Goal: Information Seeking & Learning: Learn about a topic

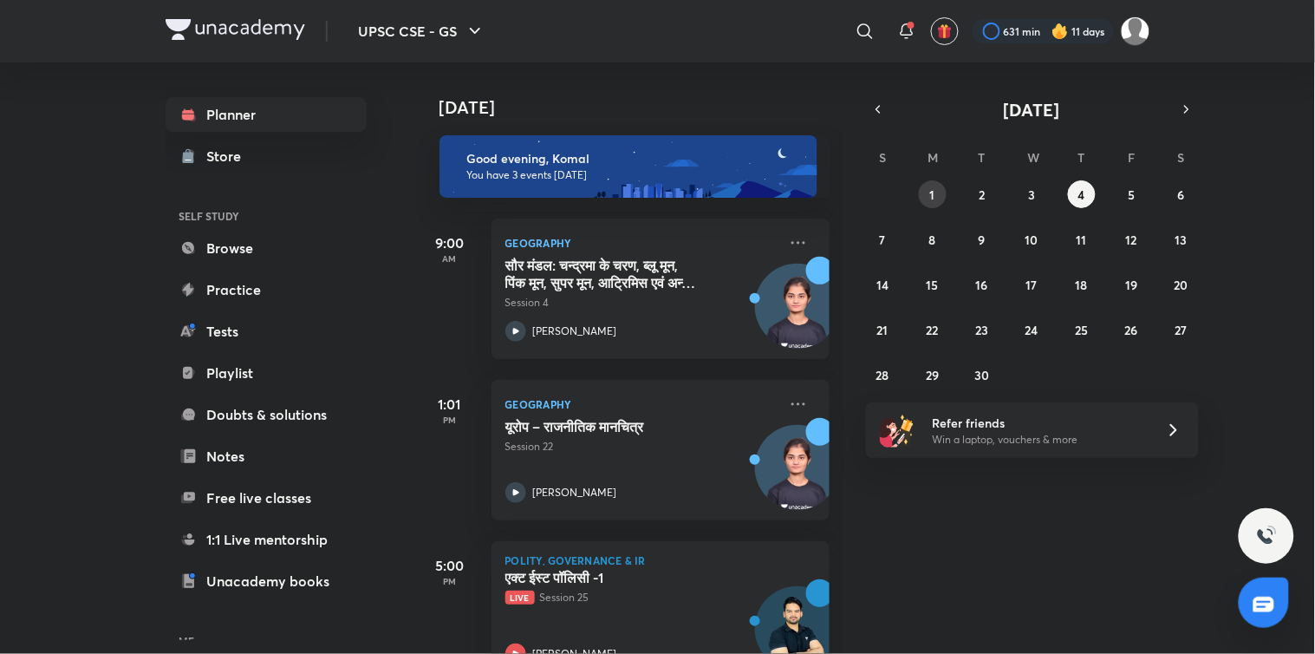
click at [939, 191] on button "1" at bounding box center [933, 194] width 28 height 28
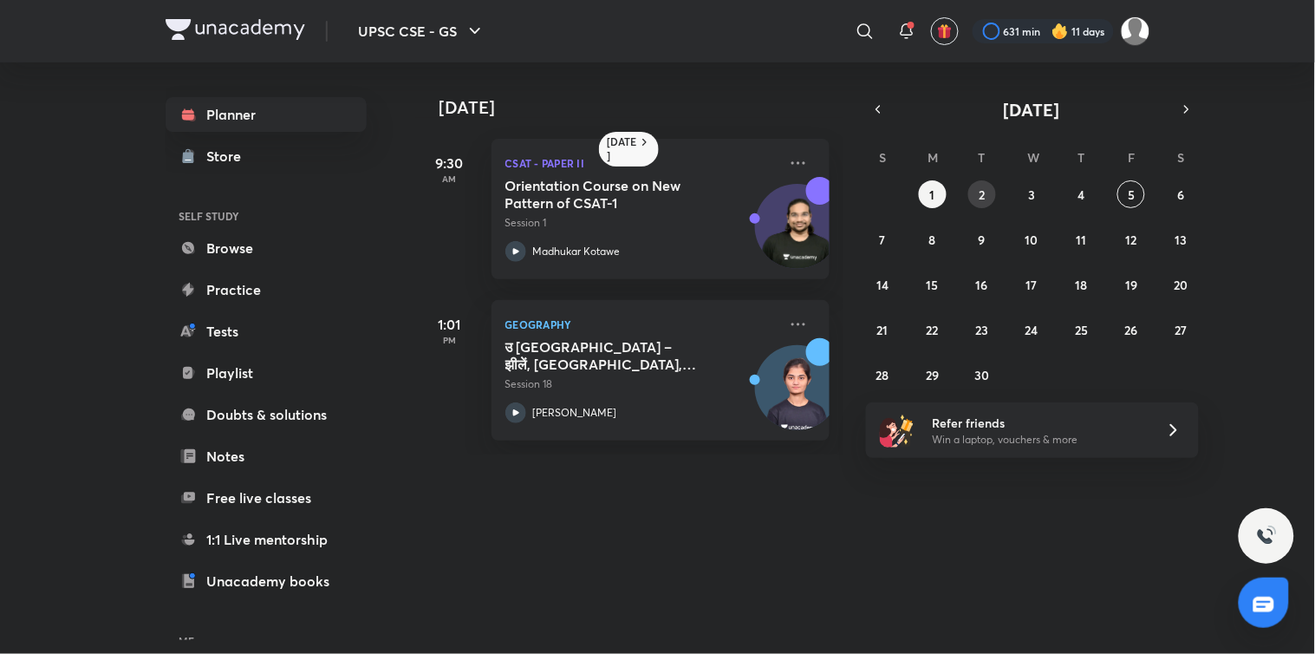
click at [980, 191] on abbr "2" at bounding box center [983, 194] width 6 height 16
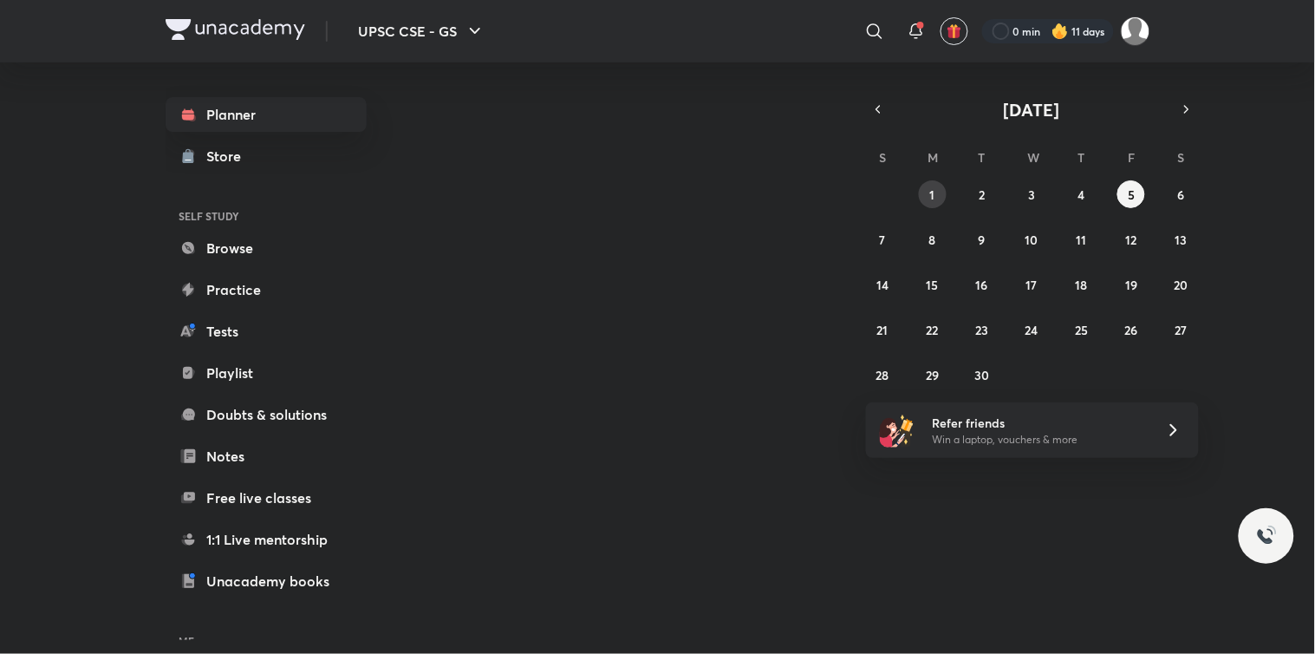
drag, startPoint x: 0, startPoint y: 0, endPoint x: 929, endPoint y: 189, distance: 947.7
click at [929, 189] on button "1" at bounding box center [933, 194] width 28 height 28
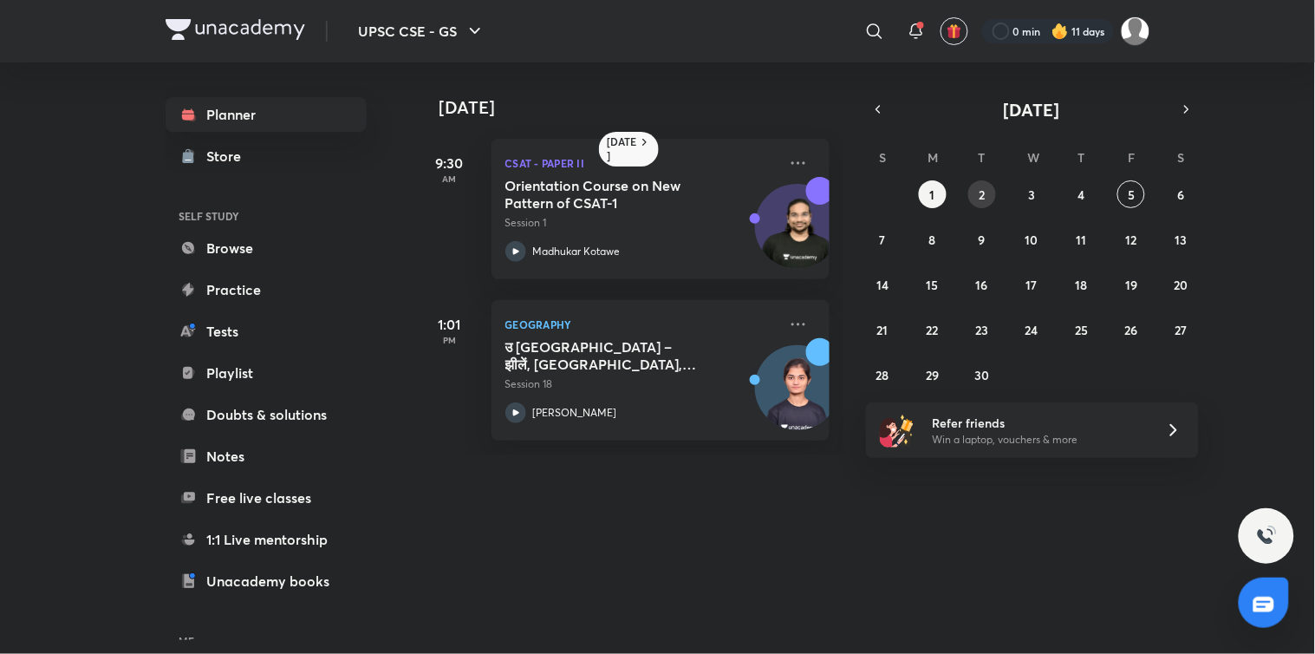
click at [986, 184] on button "2" at bounding box center [983, 194] width 28 height 28
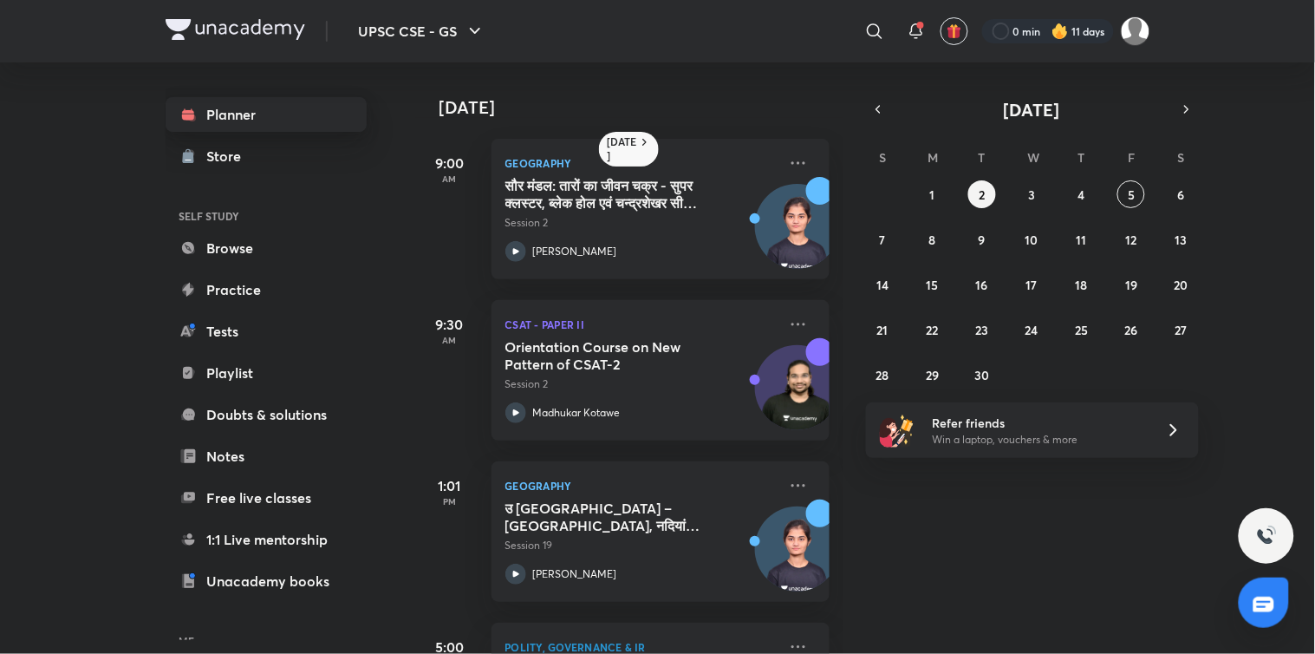
click at [244, 105] on link "Planner" at bounding box center [266, 114] width 201 height 35
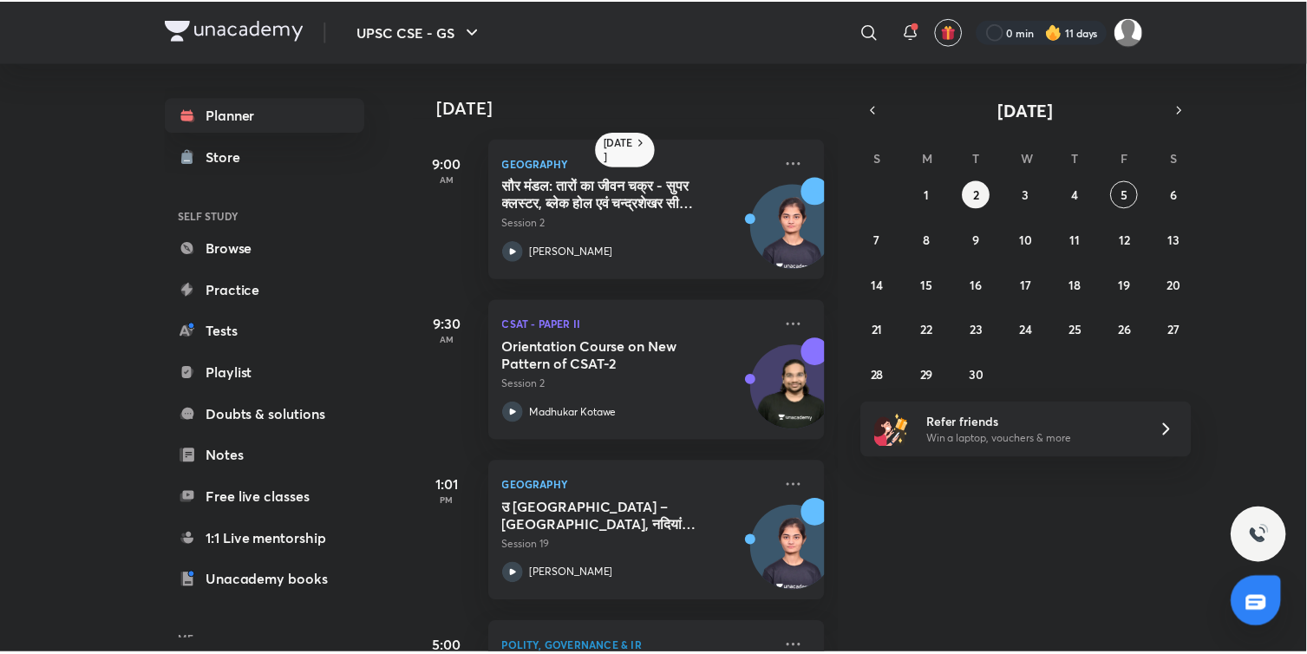
scroll to position [125, 0]
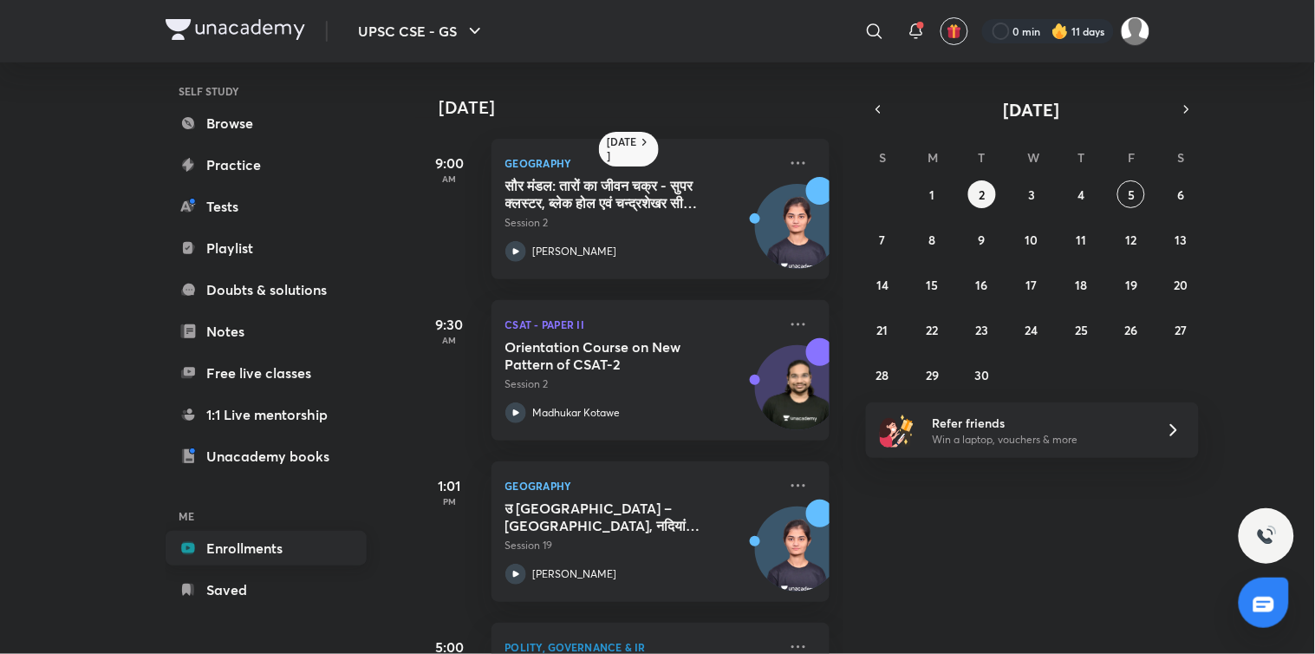
click at [235, 558] on link "Enrollments" at bounding box center [266, 548] width 201 height 35
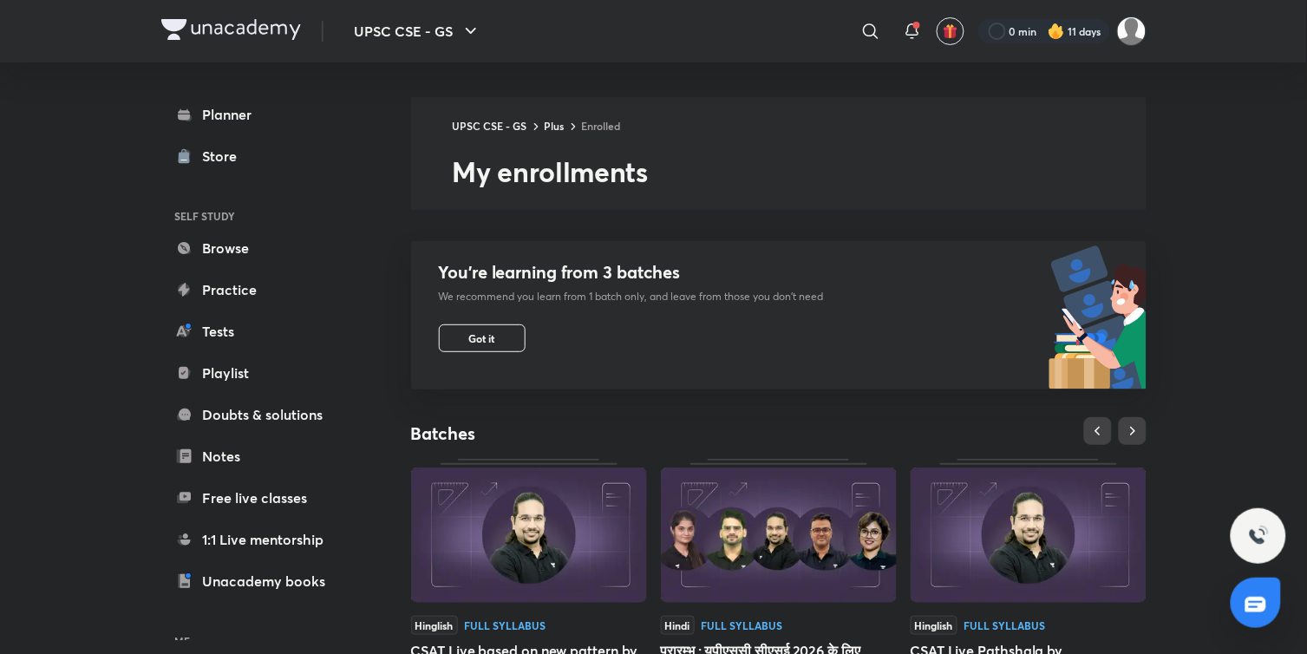
scroll to position [560, 0]
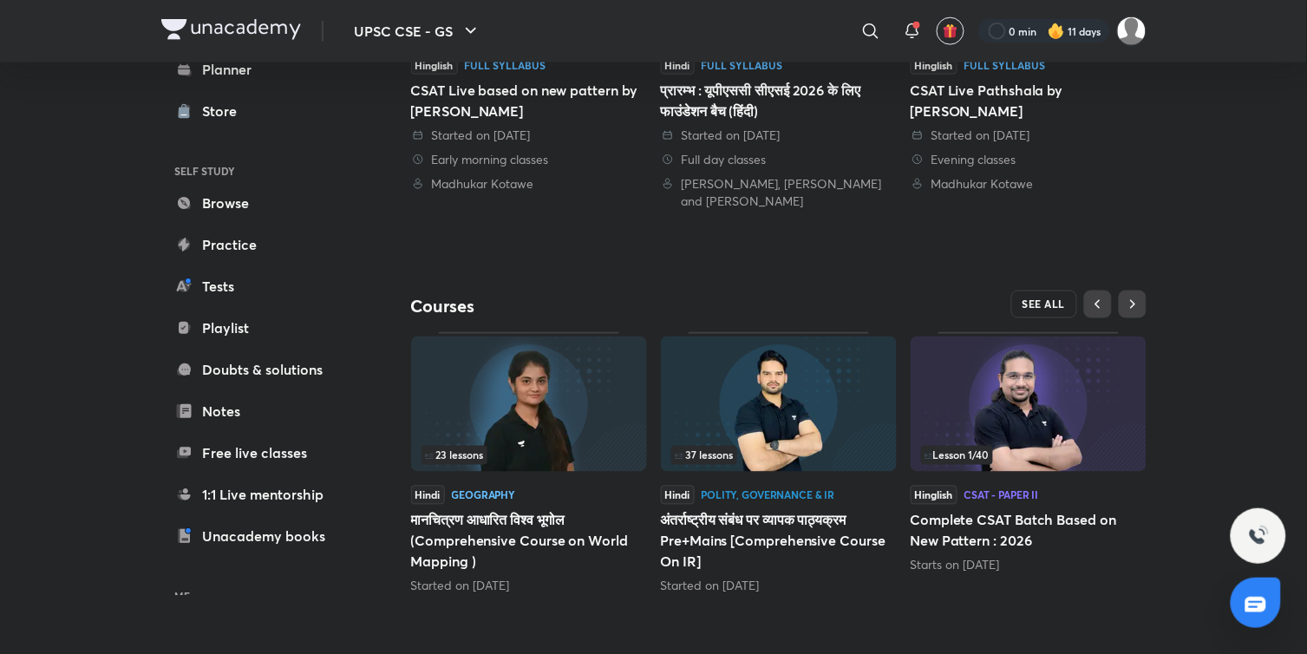
click at [1035, 297] on button "SEE ALL" at bounding box center [1044, 304] width 66 height 28
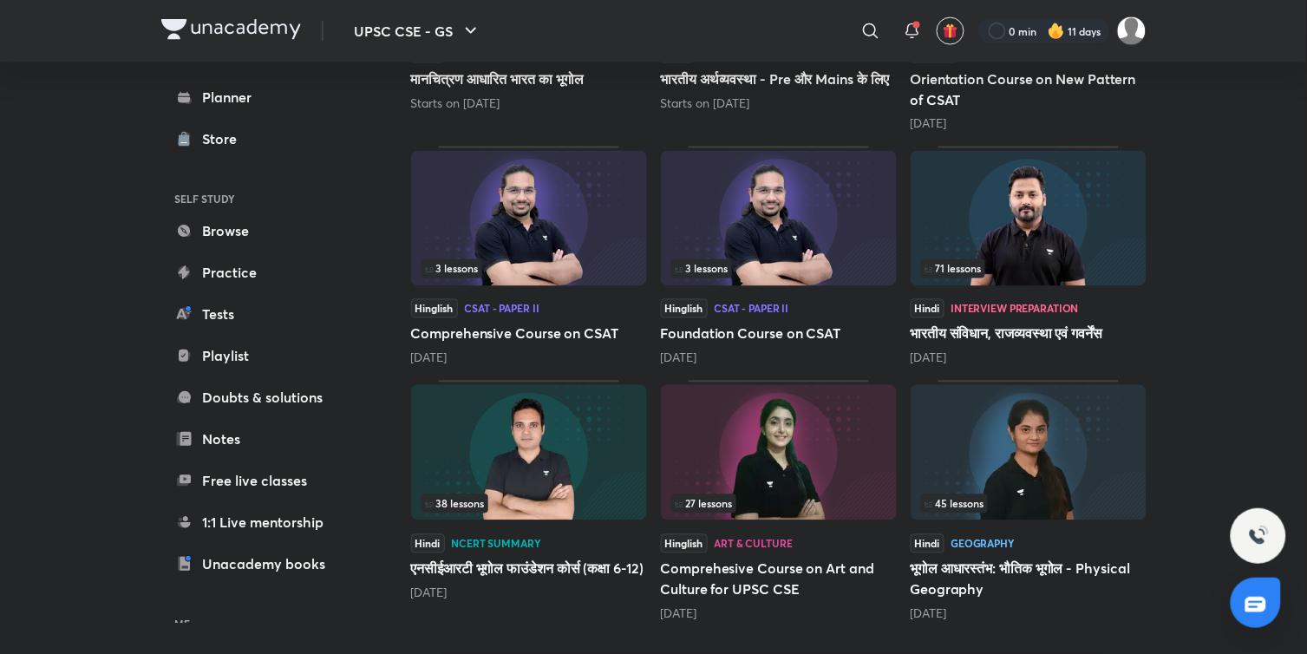
scroll to position [712, 0]
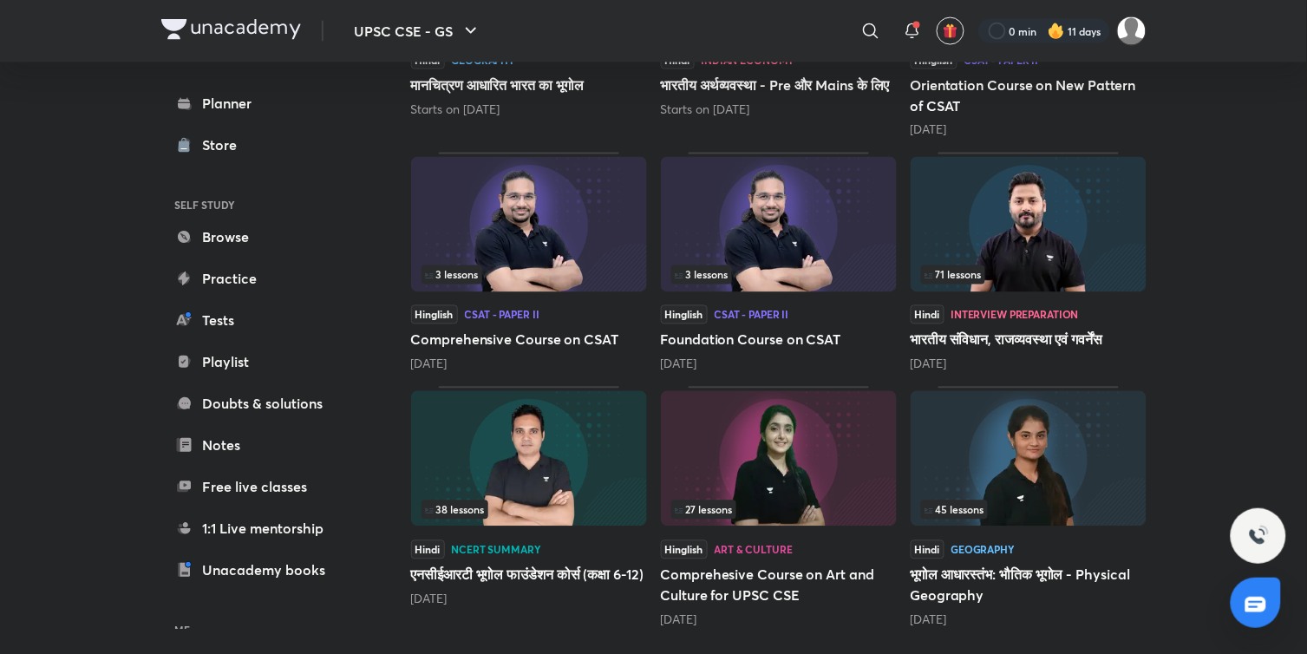
click at [1018, 269] on div "71 lessons" at bounding box center [1028, 274] width 215 height 19
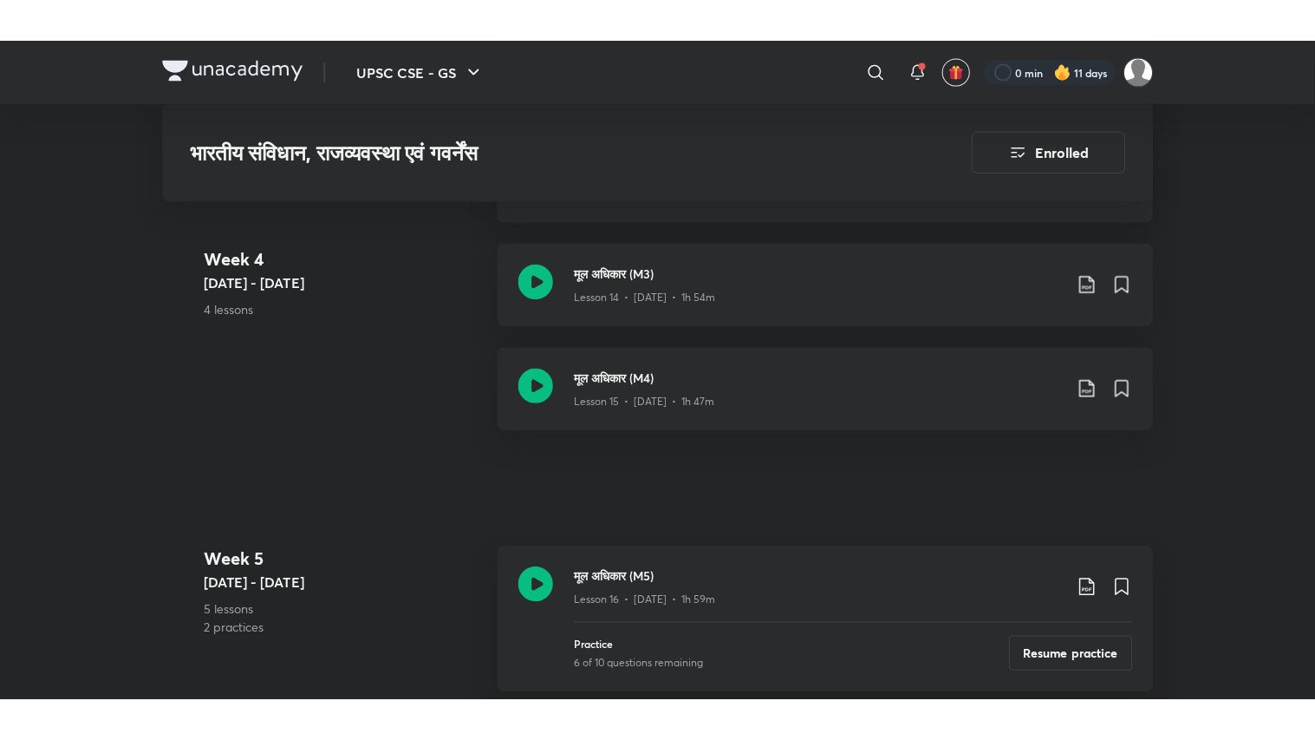
scroll to position [2615, 0]
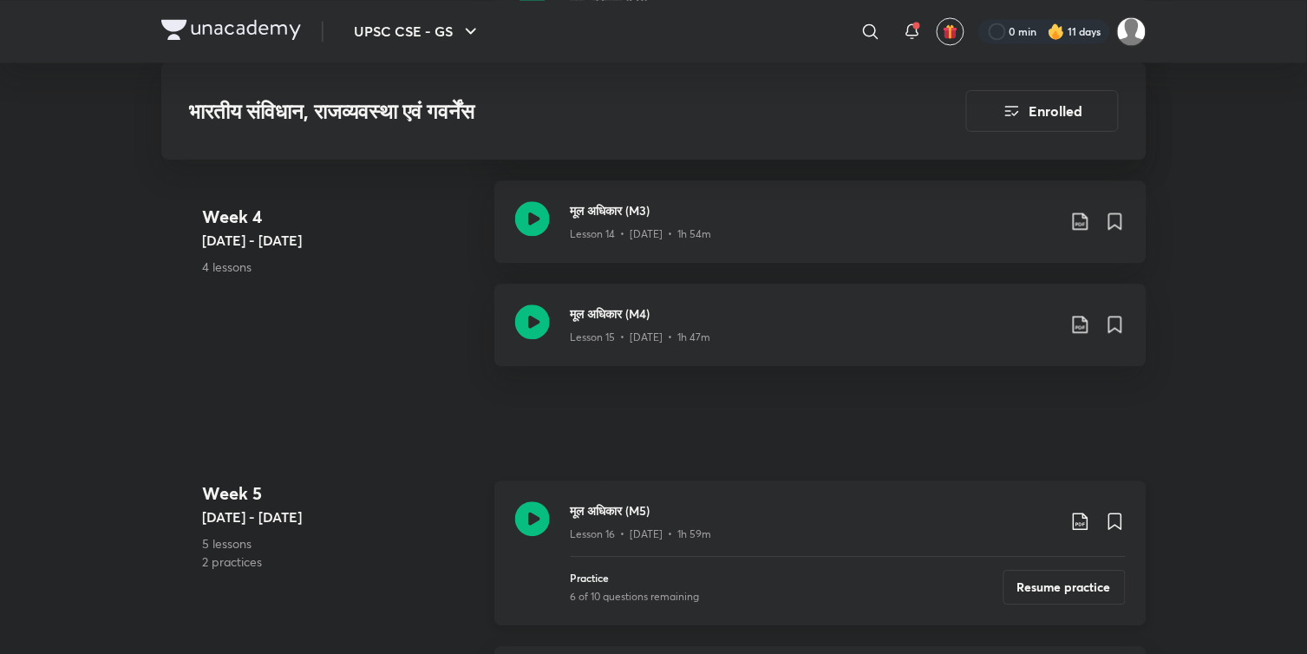
click at [526, 516] on icon at bounding box center [532, 518] width 35 height 35
